Goal: Information Seeking & Learning: Learn about a topic

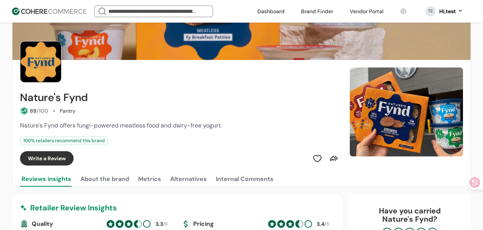
scroll to position [30, 0]
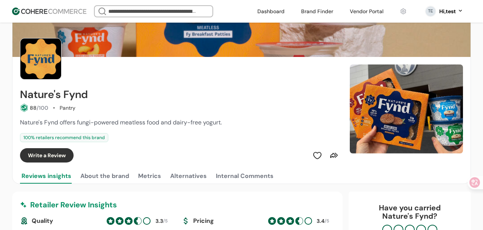
click at [168, 126] on span "Nature's Fynd offers fungi-powered meatless food and dairy-free yogurt." at bounding box center [121, 123] width 202 height 8
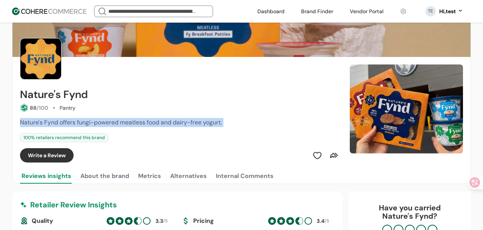
click at [168, 126] on span "Nature's Fynd offers fungi-powered meatless food and dairy-free yogurt." at bounding box center [121, 123] width 202 height 8
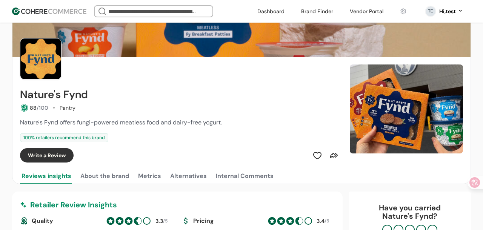
click at [157, 125] on span "Nature's Fynd offers fungi-powered meatless food and dairy-free yogurt." at bounding box center [121, 123] width 202 height 8
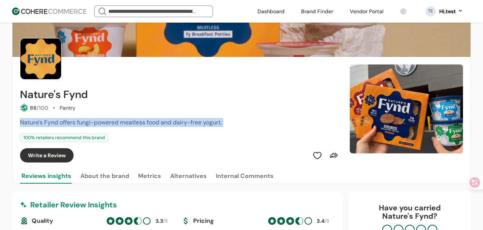
click at [157, 125] on span "Nature's Fynd offers fungi-powered meatless food and dairy-free yogurt." at bounding box center [121, 123] width 202 height 8
click at [126, 125] on span "Nature's Fynd offers fungi-powered meatless food and dairy-free yogurt." at bounding box center [121, 123] width 202 height 8
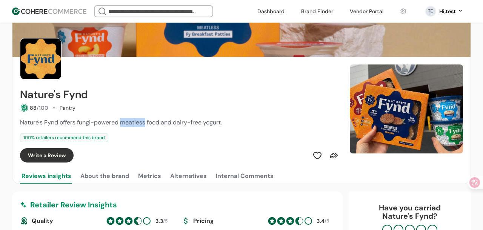
click at [126, 125] on span "Nature's Fynd offers fungi-powered meatless food and dairy-free yogurt." at bounding box center [121, 123] width 202 height 8
click at [162, 125] on span "Nature's Fynd offers fungi-powered meatless food and dairy-free yogurt." at bounding box center [121, 123] width 202 height 8
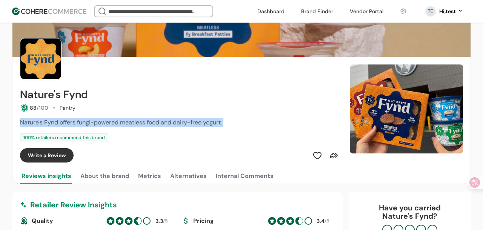
click at [162, 125] on span "Nature's Fynd offers fungi-powered meatless food and dairy-free yogurt." at bounding box center [121, 123] width 202 height 8
click at [167, 125] on span "Nature's Fynd offers fungi-powered meatless food and dairy-free yogurt." at bounding box center [121, 123] width 202 height 8
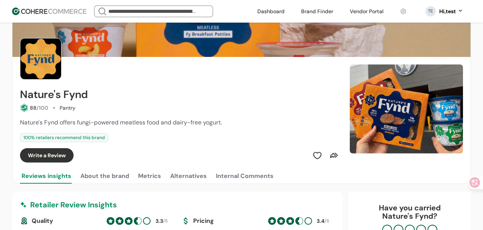
click at [99, 119] on span "Nature's Fynd offers fungi-powered meatless food and dairy-free yogurt." at bounding box center [121, 123] width 202 height 8
click at [136, 131] on div "Nature's Fynd offers fungi-powered meatless food and dairy-free yogurt. 100 % r…" at bounding box center [180, 130] width 321 height 24
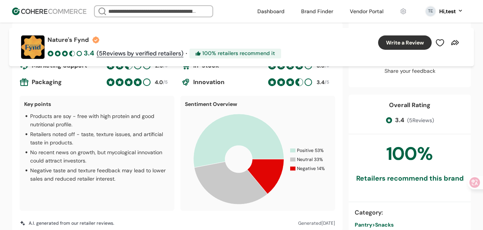
scroll to position [210, 0]
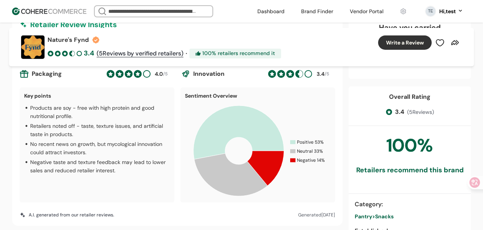
click at [177, 107] on div "Key points Products are soy - free with high protein and good nutritional profi…" at bounding box center [178, 145] width 316 height 115
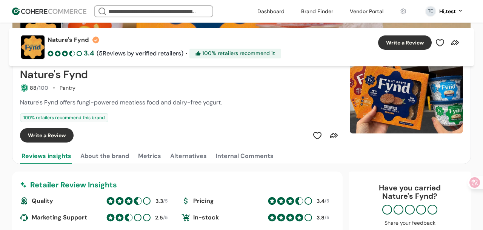
scroll to position [49, 0]
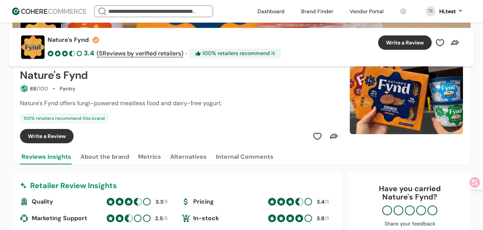
click at [159, 102] on span "Nature's Fynd offers fungi-powered meatless food and dairy-free yogurt." at bounding box center [121, 103] width 202 height 8
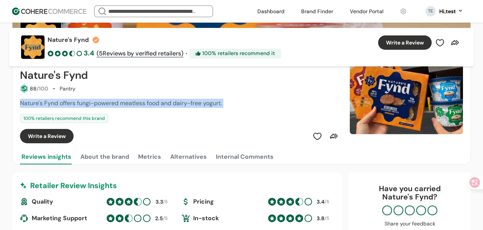
click at [159, 102] on span "Nature's Fynd offers fungi-powered meatless food and dairy-free yogurt." at bounding box center [121, 103] width 202 height 8
click at [164, 104] on span "Nature's Fynd offers fungi-powered meatless food and dairy-free yogurt." at bounding box center [121, 103] width 202 height 8
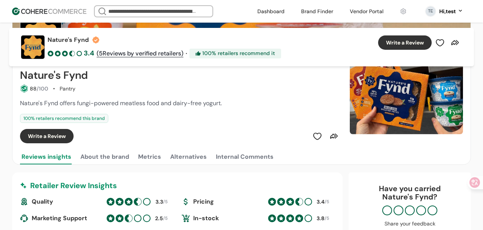
click at [164, 104] on span "Nature's Fynd offers fungi-powered meatless food and dairy-free yogurt." at bounding box center [121, 103] width 202 height 8
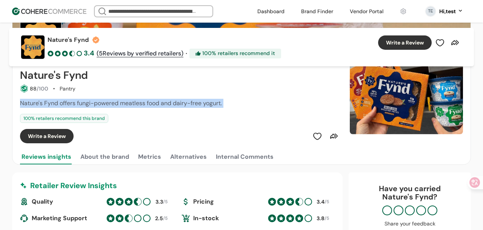
click at [164, 104] on span "Nature's Fynd offers fungi-powered meatless food and dairy-free yogurt." at bounding box center [121, 103] width 202 height 8
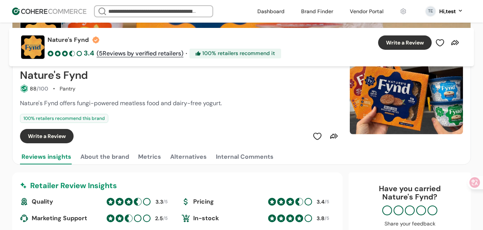
click at [153, 103] on span "Nature's Fynd offers fungi-powered meatless food and dairy-free yogurt." at bounding box center [121, 103] width 202 height 8
click at [155, 105] on span "Nature's Fynd offers fungi-powered meatless food and dairy-free yogurt." at bounding box center [121, 103] width 202 height 8
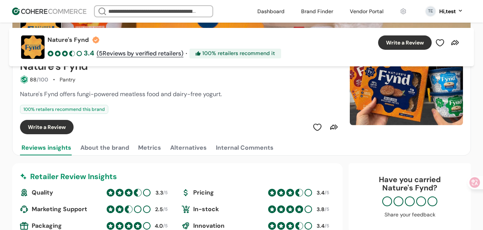
scroll to position [55, 0]
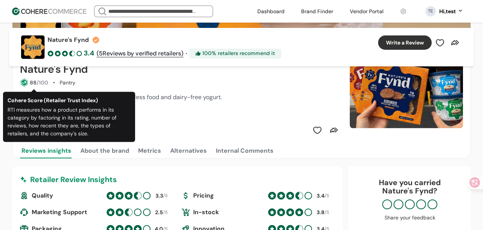
click at [66, 84] on div "Pantry" at bounding box center [68, 83] width 16 height 8
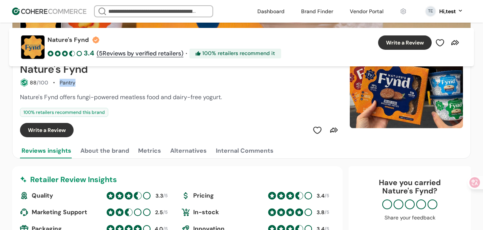
click at [66, 84] on div "Pantry" at bounding box center [68, 83] width 16 height 8
click at [97, 97] on span "Nature's Fynd offers fungi-powered meatless food and dairy-free yogurt." at bounding box center [121, 97] width 202 height 8
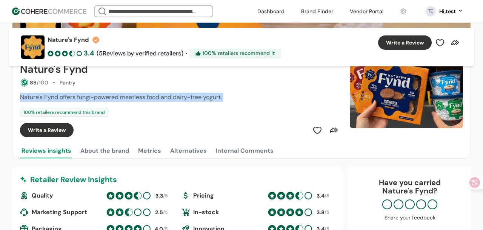
click at [97, 97] on span "Nature's Fynd offers fungi-powered meatless food and dairy-free yogurt." at bounding box center [121, 97] width 202 height 8
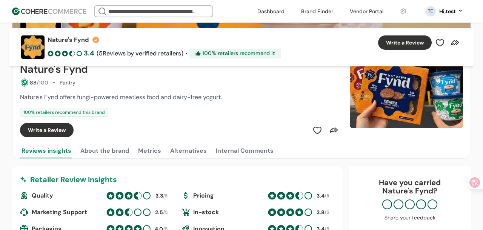
click at [163, 109] on div "100 % retailers recommend this brand" at bounding box center [180, 112] width 321 height 9
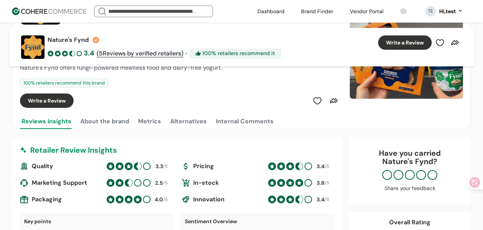
scroll to position [0, 0]
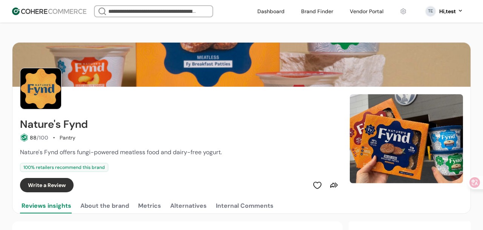
click at [137, 74] on div at bounding box center [180, 89] width 321 height 42
click at [105, 150] on span "Nature's Fynd offers fungi-powered meatless food and dairy-free yogurt." at bounding box center [121, 152] width 202 height 8
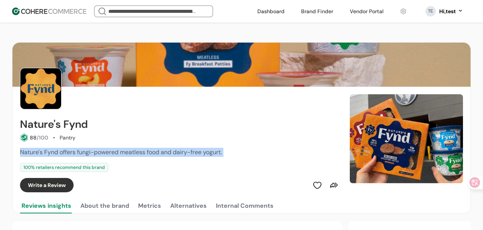
click at [105, 150] on span "Nature's Fynd offers fungi-powered meatless food and dairy-free yogurt." at bounding box center [121, 152] width 202 height 8
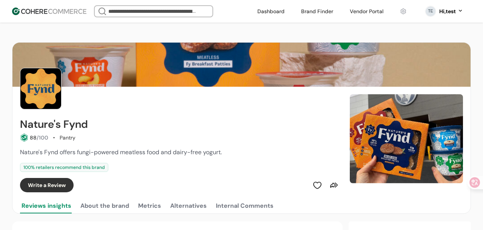
click at [90, 167] on div "100 % retailers recommend this brand" at bounding box center [64, 167] width 88 height 9
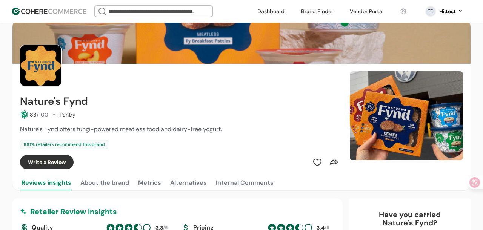
click at [97, 189] on button "About the brand" at bounding box center [105, 183] width 52 height 15
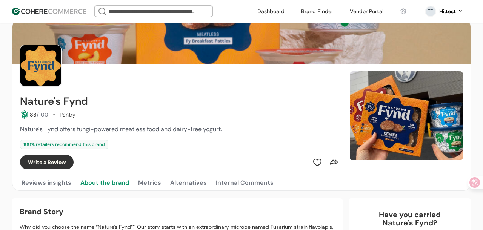
click at [158, 182] on button "Metrics" at bounding box center [150, 183] width 26 height 15
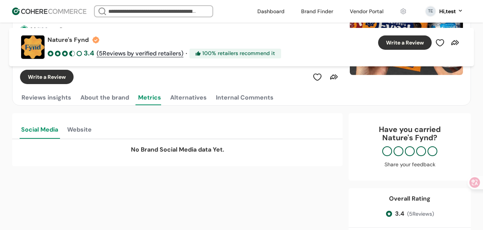
scroll to position [114, 0]
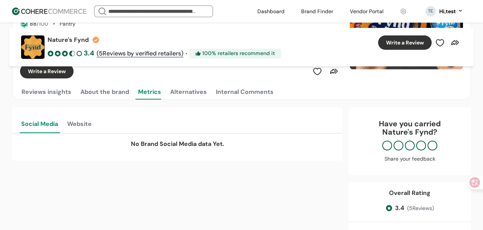
click at [198, 89] on button "Alternatives" at bounding box center [189, 92] width 40 height 15
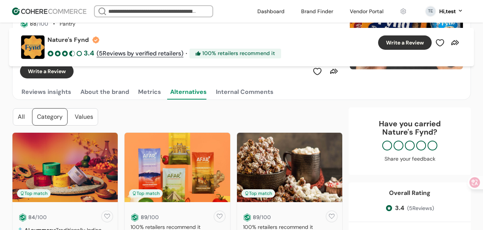
click at [233, 91] on div "Internal Comments" at bounding box center [245, 92] width 58 height 9
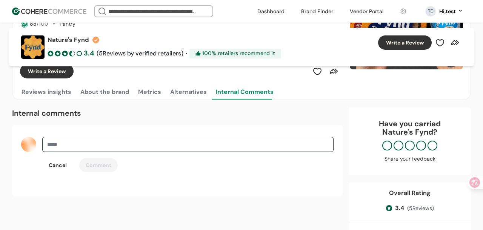
click at [84, 96] on button "About the brand" at bounding box center [105, 92] width 52 height 15
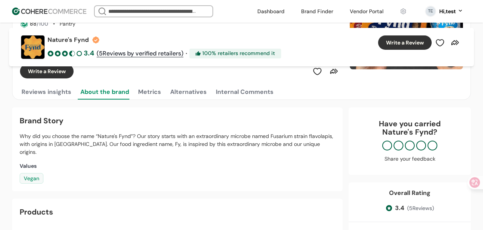
click at [57, 95] on button "Reviews insights" at bounding box center [46, 92] width 53 height 15
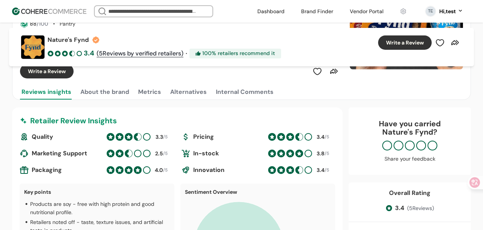
click at [87, 96] on button "About the brand" at bounding box center [105, 92] width 52 height 15
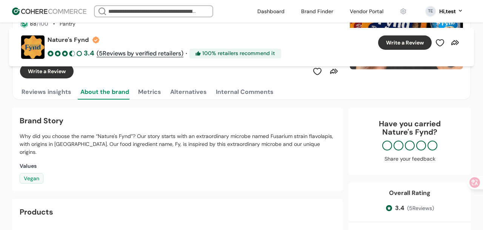
click at [51, 94] on button "Reviews insights" at bounding box center [46, 92] width 53 height 15
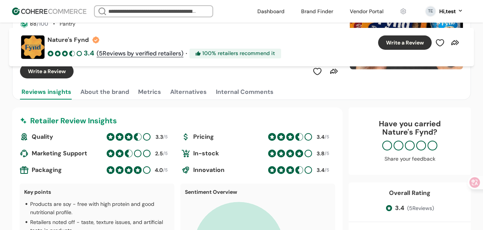
click at [106, 119] on div "Retailer Review Insights" at bounding box center [178, 120] width 316 height 11
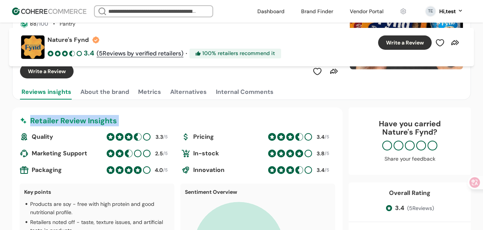
click at [106, 119] on div "Retailer Review Insights" at bounding box center [178, 120] width 316 height 11
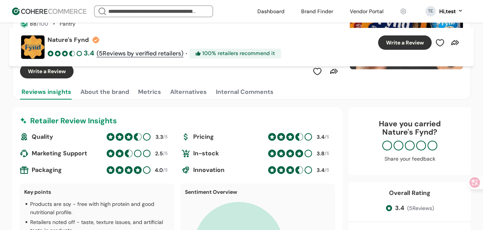
click at [122, 121] on div "Retailer Review Insights" at bounding box center [178, 120] width 316 height 11
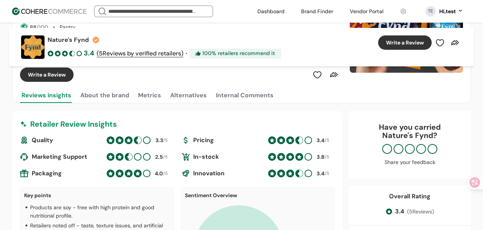
scroll to position [114, 0]
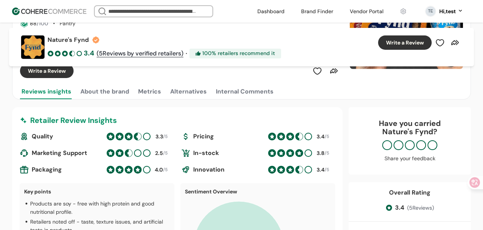
click at [105, 118] on div "Retailer Review Insights" at bounding box center [178, 120] width 316 height 11
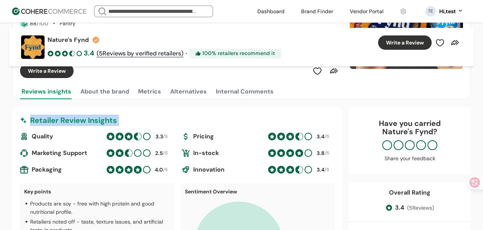
click at [105, 118] on div "Retailer Review Insights" at bounding box center [178, 120] width 316 height 11
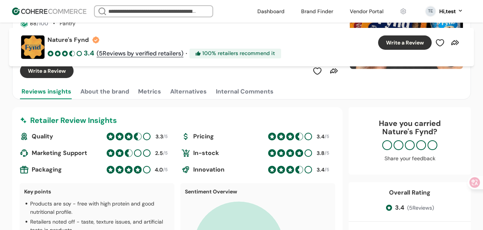
click at [141, 119] on div "Retailer Review Insights" at bounding box center [178, 120] width 316 height 11
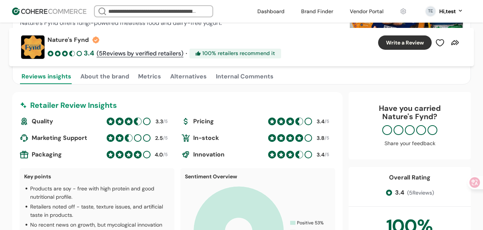
scroll to position [0, 0]
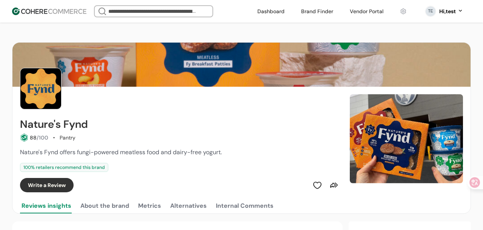
click at [72, 122] on h2 "Nature's Fynd" at bounding box center [54, 125] width 68 height 12
click at [159, 154] on span "Nature's Fynd offers fungi-powered meatless food and dairy-free yogurt." at bounding box center [121, 152] width 202 height 8
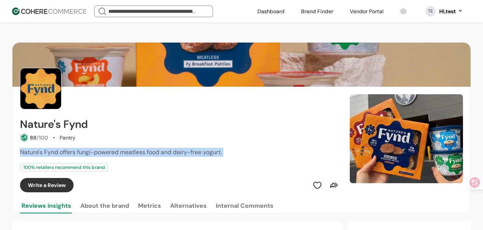
click at [159, 154] on span "Nature's Fynd offers fungi-powered meatless food and dairy-free yogurt." at bounding box center [121, 152] width 202 height 8
click at [193, 157] on div "Nature's Fynd offers fungi-powered meatless food and dairy-free yogurt." at bounding box center [180, 152] width 321 height 9
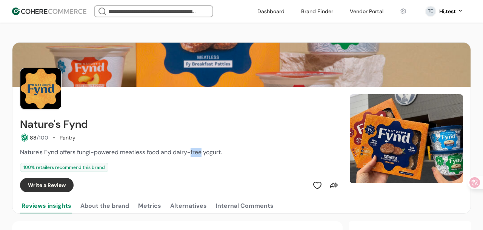
click at [193, 157] on div "Nature's Fynd offers fungi-powered meatless food and dairy-free yogurt." at bounding box center [180, 152] width 321 height 9
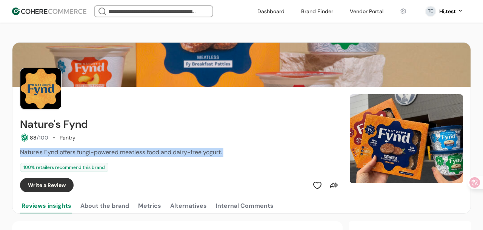
click at [193, 157] on div "Nature's Fynd offers fungi-powered meatless food and dairy-free yogurt." at bounding box center [180, 152] width 321 height 9
click at [195, 153] on span "Nature's Fynd offers fungi-powered meatless food and dairy-free yogurt." at bounding box center [121, 152] width 202 height 8
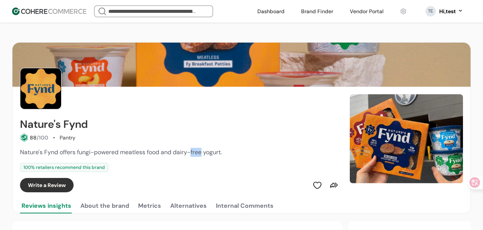
click at [195, 153] on span "Nature's Fynd offers fungi-powered meatless food and dairy-free yogurt." at bounding box center [121, 152] width 202 height 8
click at [182, 153] on span "Nature's Fynd offers fungi-powered meatless food and dairy-free yogurt." at bounding box center [121, 152] width 202 height 8
click at [179, 152] on span "Nature's Fynd offers fungi-powered meatless food and dairy-free yogurt." at bounding box center [121, 152] width 202 height 8
click at [163, 152] on span "Nature's Fynd offers fungi-powered meatless food and dairy-free yogurt." at bounding box center [121, 152] width 202 height 8
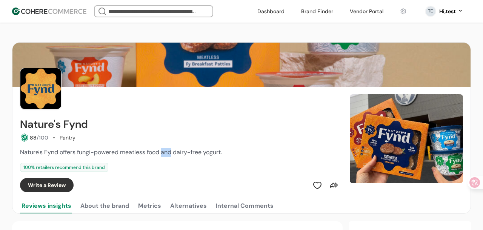
click at [163, 152] on span "Nature's Fynd offers fungi-powered meatless food and dairy-free yogurt." at bounding box center [121, 152] width 202 height 8
click at [180, 152] on span "Nature's Fynd offers fungi-powered meatless food and dairy-free yogurt." at bounding box center [121, 152] width 202 height 8
click at [204, 153] on span "Nature's Fynd offers fungi-powered meatless food and dairy-free yogurt." at bounding box center [121, 152] width 202 height 8
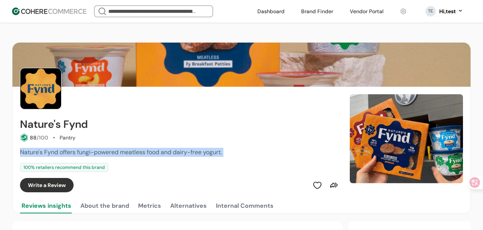
click at [204, 153] on span "Nature's Fynd offers fungi-powered meatless food and dairy-free yogurt." at bounding box center [121, 152] width 202 height 8
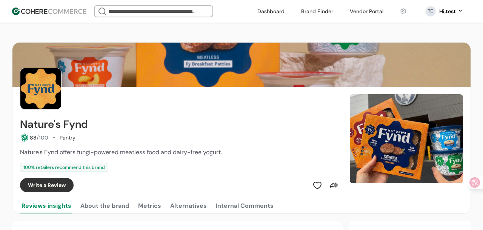
click at [215, 153] on span "Nature's Fynd offers fungi-powered meatless food and dairy-free yogurt." at bounding box center [121, 152] width 202 height 8
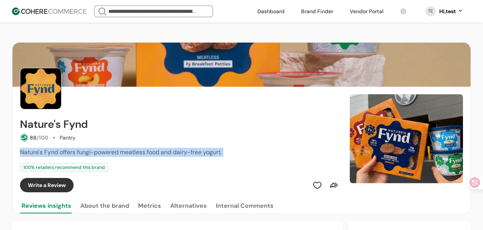
click at [215, 153] on span "Nature's Fynd offers fungi-powered meatless food and dairy-free yogurt." at bounding box center [121, 152] width 202 height 8
click at [225, 153] on div "Nature's Fynd offers fungi-powered meatless food and dairy-free yogurt." at bounding box center [180, 152] width 321 height 9
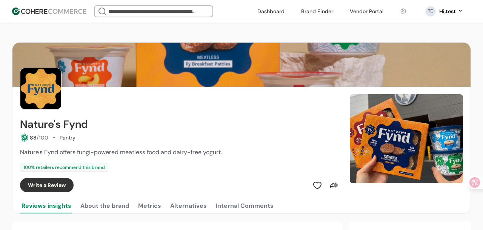
click at [225, 153] on div "Nature's Fynd offers fungi-powered meatless food and dairy-free yogurt." at bounding box center [180, 152] width 321 height 9
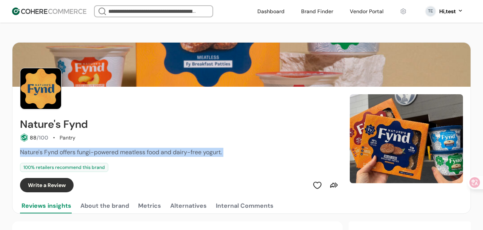
click at [225, 153] on div "Nature's Fynd offers fungi-powered meatless food and dairy-free yogurt." at bounding box center [180, 152] width 321 height 9
click at [231, 153] on div "Nature's Fynd offers fungi-powered meatless food and dairy-free yogurt." at bounding box center [180, 152] width 321 height 9
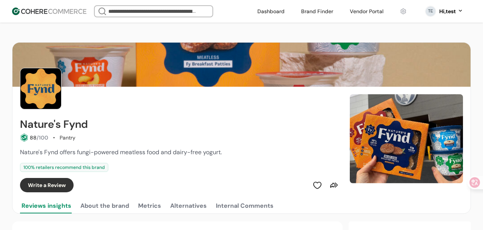
click at [231, 153] on div "Nature's Fynd offers fungi-powered meatless food and dairy-free yogurt." at bounding box center [180, 152] width 321 height 9
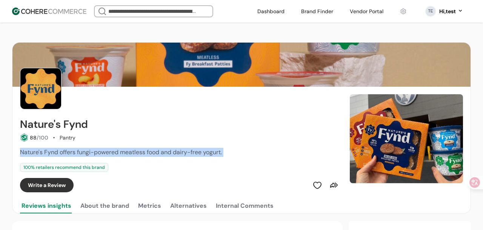
click at [231, 153] on div "Nature's Fynd offers fungi-powered meatless food and dairy-free yogurt." at bounding box center [180, 152] width 321 height 9
click at [239, 151] on div "Nature's Fynd offers fungi-powered meatless food and dairy-free yogurt." at bounding box center [180, 152] width 321 height 9
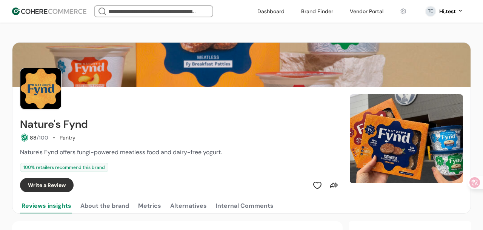
click at [74, 126] on h2 "Nature's Fynd" at bounding box center [54, 125] width 68 height 12
click at [127, 137] on div "88 /100 Pantry" at bounding box center [180, 138] width 321 height 8
click at [128, 149] on span "Nature's Fynd offers fungi-powered meatless food and dairy-free yogurt." at bounding box center [121, 152] width 202 height 8
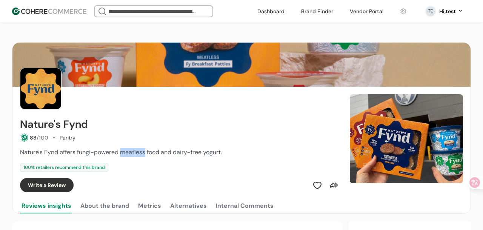
click at [128, 149] on span "Nature's Fynd offers fungi-powered meatless food and dairy-free yogurt." at bounding box center [121, 152] width 202 height 8
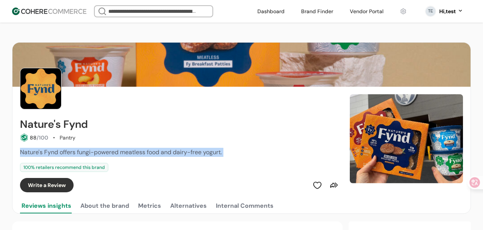
click at [128, 149] on span "Nature's Fynd offers fungi-powered meatless food and dairy-free yogurt." at bounding box center [121, 152] width 202 height 8
click at [111, 152] on span "Nature's Fynd offers fungi-powered meatless food and dairy-free yogurt." at bounding box center [121, 152] width 202 height 8
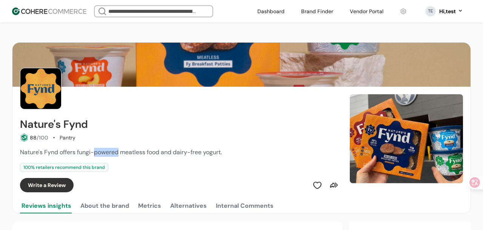
click at [111, 152] on span "Nature's Fynd offers fungi-powered meatless food and dairy-free yogurt." at bounding box center [121, 152] width 202 height 8
click at [132, 152] on span "Nature's Fynd offers fungi-powered meatless food and dairy-free yogurt." at bounding box center [121, 152] width 202 height 8
click at [76, 151] on span "Nature's Fynd offers fungi-powered meatless food and dairy-free yogurt." at bounding box center [121, 152] width 202 height 8
drag, startPoint x: 79, startPoint y: 151, endPoint x: 119, endPoint y: 151, distance: 40.4
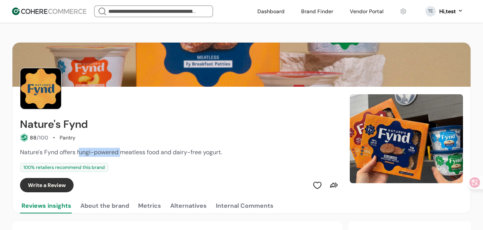
click at [119, 151] on span "Nature's Fynd offers fungi-powered meatless food and dairy-free yogurt." at bounding box center [121, 152] width 202 height 8
